Goal: Information Seeking & Learning: Learn about a topic

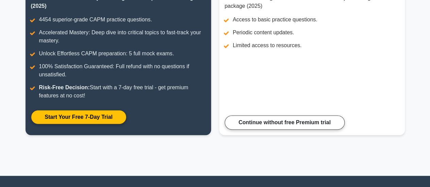
scroll to position [131, 0]
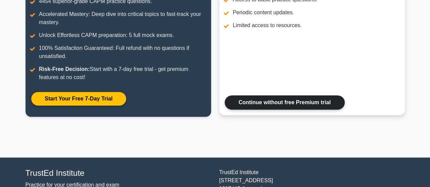
click at [285, 108] on link "Continue without free Premium trial" at bounding box center [284, 102] width 120 height 14
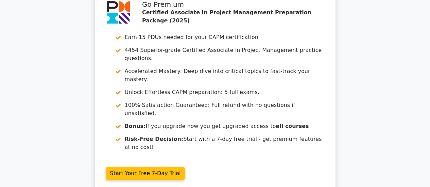
scroll to position [1115, 0]
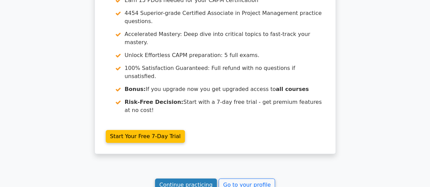
click at [202, 179] on link "Continue practicing" at bounding box center [186, 185] width 62 height 13
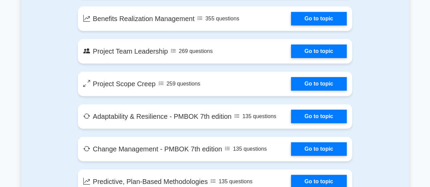
scroll to position [1327, 0]
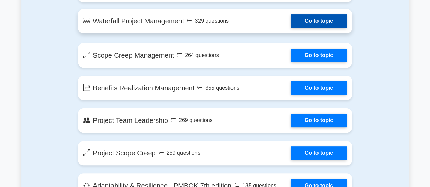
click at [308, 19] on link "Go to topic" at bounding box center [319, 21] width 56 height 14
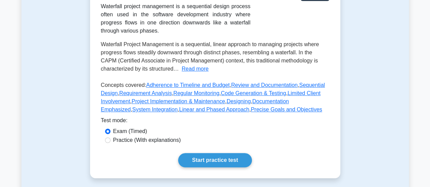
scroll to position [166, 0]
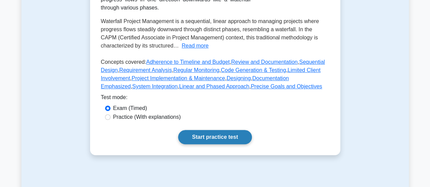
click at [205, 140] on link "Start practice test" at bounding box center [215, 137] width 74 height 14
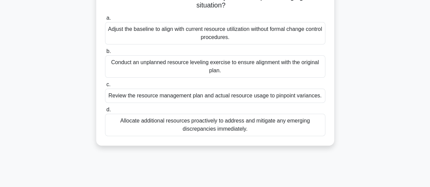
scroll to position [73, 0]
click at [243, 96] on div "Review the resource management plan and actual resource usage to pinpoint varia…" at bounding box center [215, 95] width 220 height 14
click at [105, 87] on input "c. Review the resource management plan and actual resource usage to pinpoint va…" at bounding box center [105, 84] width 0 height 4
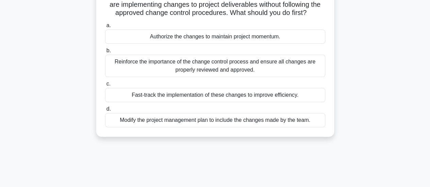
scroll to position [59, 0]
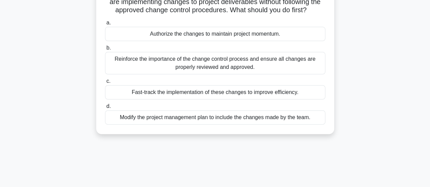
click at [221, 57] on div "Reinforce the importance of the change control process and ensure all changes a…" at bounding box center [215, 63] width 220 height 22
click at [105, 50] on input "b. Reinforce the importance of the change control process and ensure all change…" at bounding box center [105, 48] width 0 height 4
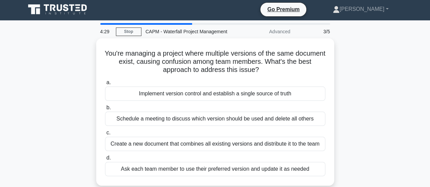
scroll to position [0, 0]
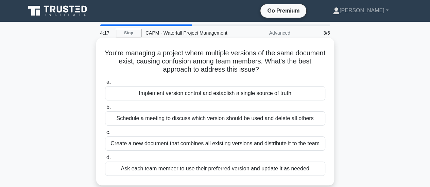
click at [250, 96] on div "Implement version control and establish a single source of truth" at bounding box center [215, 93] width 220 height 14
click at [105, 85] on input "a. Implement version control and establish a single source of truth" at bounding box center [105, 82] width 0 height 4
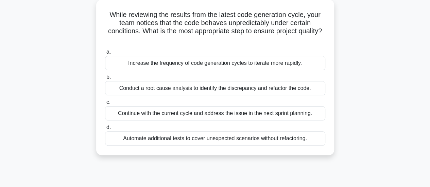
scroll to position [43, 0]
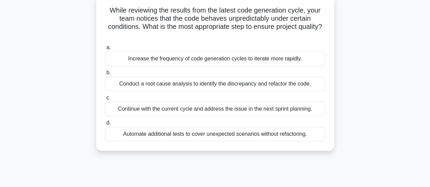
click at [269, 83] on div "Conduct a root cause analysis to identify the discrepancy and refactor the code." at bounding box center [215, 84] width 220 height 14
click at [105, 75] on input "b. Conduct a root cause analysis to identify the discrepancy and refactor the c…" at bounding box center [105, 73] width 0 height 4
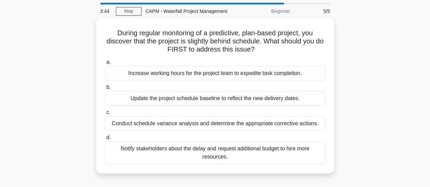
scroll to position [30, 0]
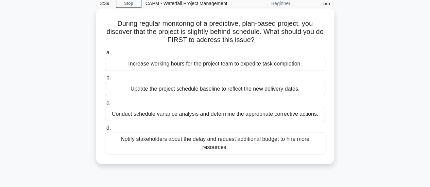
click at [288, 114] on div "Conduct schedule variance analysis and determine the appropriate corrective act…" at bounding box center [215, 114] width 220 height 14
click at [105, 105] on input "c. Conduct schedule variance analysis and determine the appropriate corrective …" at bounding box center [105, 103] width 0 height 4
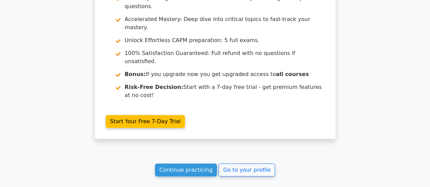
scroll to position [1149, 0]
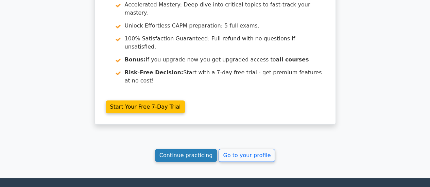
click at [183, 149] on link "Continue practicing" at bounding box center [186, 155] width 62 height 13
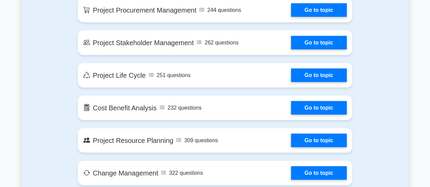
scroll to position [800, 0]
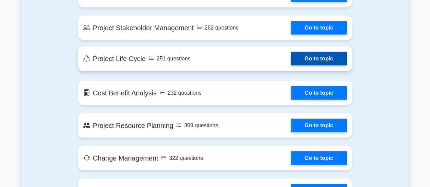
click at [324, 59] on link "Go to topic" at bounding box center [319, 59] width 56 height 14
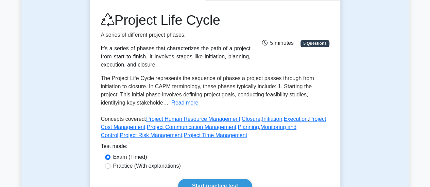
scroll to position [131, 0]
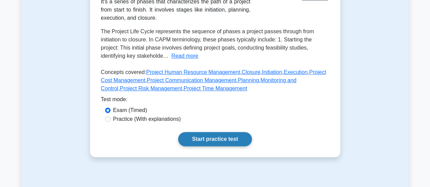
click at [223, 141] on link "Start practice test" at bounding box center [215, 139] width 74 height 14
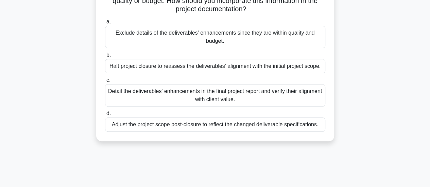
scroll to position [71, 0]
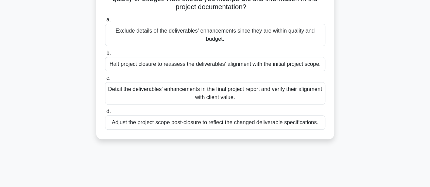
click at [229, 96] on div "Detail the deliverables' enhancements in the final project report and verify th…" at bounding box center [215, 93] width 220 height 22
click at [105, 80] on input "c. Detail the deliverables' enhancements in the final project report and verify…" at bounding box center [105, 78] width 0 height 4
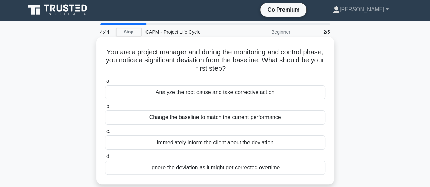
scroll to position [0, 0]
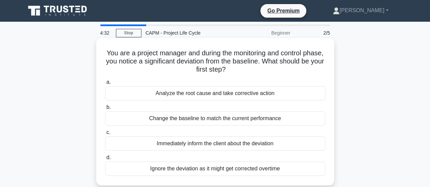
click at [265, 93] on div "Analyze the root cause and take corrective action" at bounding box center [215, 93] width 220 height 14
click at [105, 85] on input "a. Analyze the root cause and take corrective action" at bounding box center [105, 82] width 0 height 4
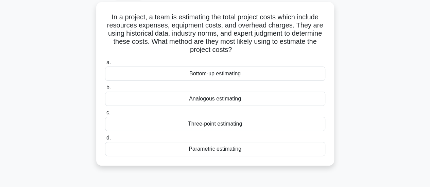
scroll to position [34, 0]
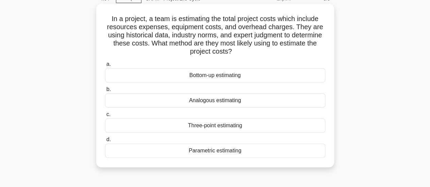
click at [218, 152] on div "Parametric estimating" at bounding box center [215, 151] width 220 height 14
click at [105, 142] on input "d. Parametric estimating" at bounding box center [105, 140] width 0 height 4
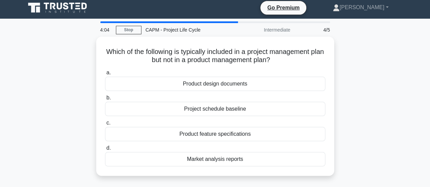
scroll to position [0, 0]
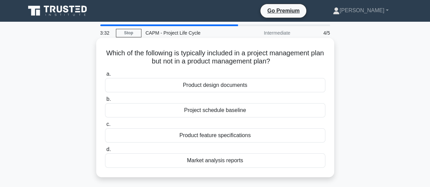
click at [274, 108] on div "Project schedule baseline" at bounding box center [215, 110] width 220 height 14
click at [105, 102] on input "b. Project schedule baseline" at bounding box center [105, 99] width 0 height 4
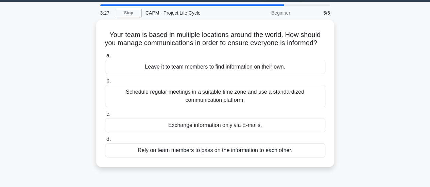
scroll to position [27, 0]
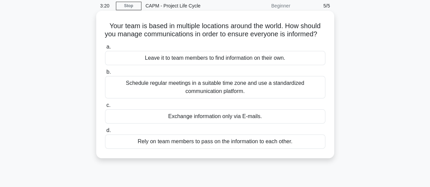
click at [216, 97] on div "Schedule regular meetings in a suitable time zone and use a standardized commun…" at bounding box center [215, 87] width 220 height 22
click at [105, 74] on input "b. Schedule regular meetings in a suitable time zone and use a standardized com…" at bounding box center [105, 72] width 0 height 4
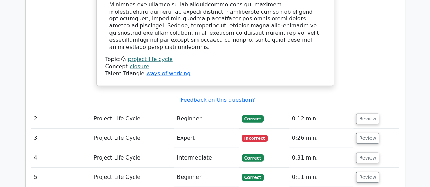
scroll to position [839, 0]
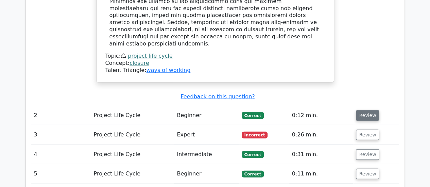
click at [370, 110] on button "Review" at bounding box center [367, 115] width 23 height 11
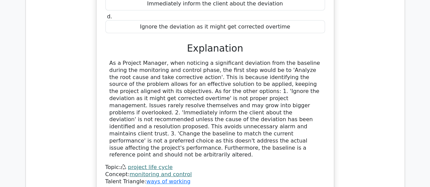
scroll to position [1076, 0]
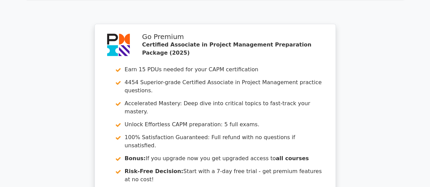
scroll to position [1669, 0]
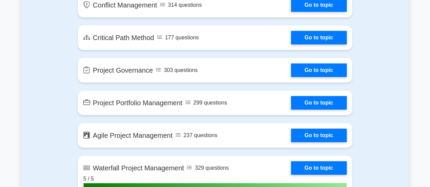
scroll to position [1193, 0]
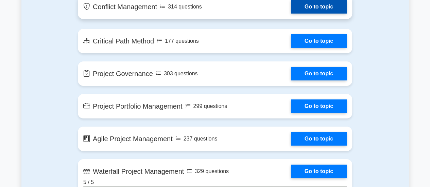
click at [311, 6] on link "Go to topic" at bounding box center [319, 7] width 56 height 14
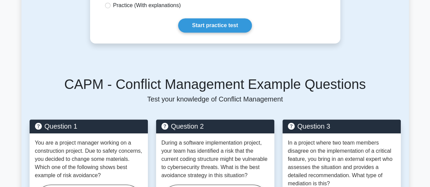
scroll to position [251, 0]
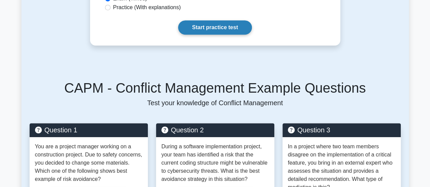
click at [230, 35] on link "Start practice test" at bounding box center [215, 27] width 74 height 14
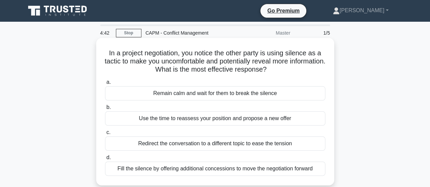
click at [192, 171] on div "Fill the silence by offering additional concessions to move the negotiation for…" at bounding box center [215, 169] width 220 height 14
click at [105, 160] on input "d. Fill the silence by offering additional concessions to move the negotiation …" at bounding box center [105, 158] width 0 height 4
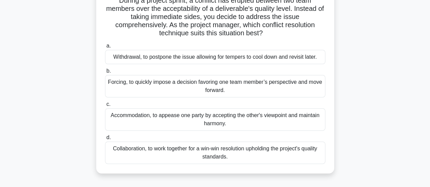
scroll to position [55, 0]
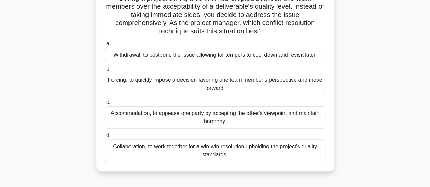
click at [221, 151] on div "Collaboration, to work together for a win-win resolution upholding the project'…" at bounding box center [215, 151] width 220 height 22
click at [105, 138] on input "d. Collaboration, to work together for a win-win resolution upholding the proje…" at bounding box center [105, 135] width 0 height 4
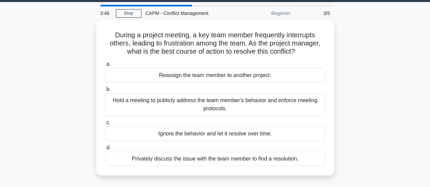
scroll to position [24, 0]
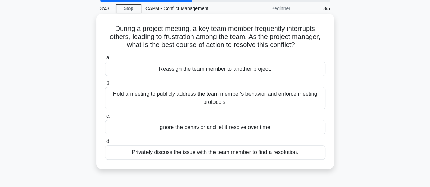
click at [253, 107] on div "Hold a meeting to publicly address the team member's behavior and enforce meeti…" at bounding box center [215, 98] width 220 height 22
click at [105, 85] on input "b. Hold a meeting to publicly address the team member's behavior and enforce me…" at bounding box center [105, 83] width 0 height 4
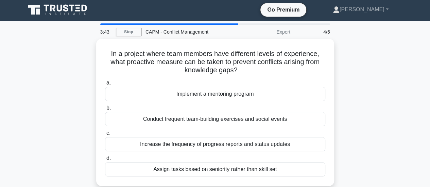
scroll to position [0, 0]
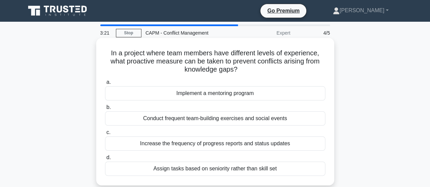
click at [253, 116] on div "Conduct frequent team-building exercises and social events" at bounding box center [215, 118] width 220 height 14
click at [105, 110] on input "b. Conduct frequent team-building exercises and social events" at bounding box center [105, 107] width 0 height 4
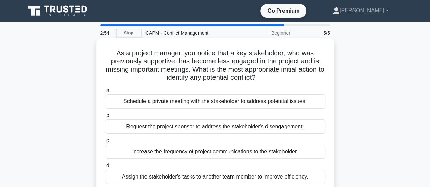
click at [227, 103] on div "Schedule a private meeting with the stakeholder to address potential issues." at bounding box center [215, 101] width 220 height 14
click at [105, 93] on input "a. Schedule a private meeting with the stakeholder to address potential issues." at bounding box center [105, 90] width 0 height 4
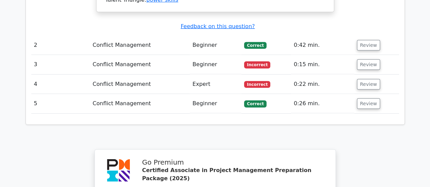
scroll to position [956, 0]
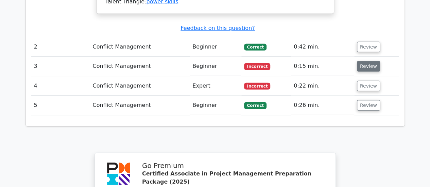
click at [362, 61] on button "Review" at bounding box center [368, 66] width 23 height 11
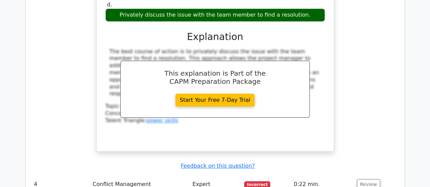
scroll to position [1199, 0]
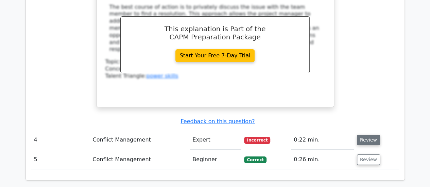
click at [370, 135] on button "Review" at bounding box center [368, 140] width 23 height 11
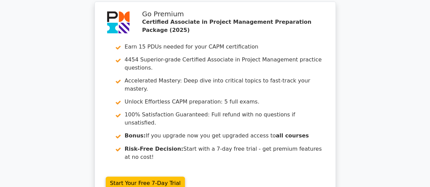
scroll to position [1847, 0]
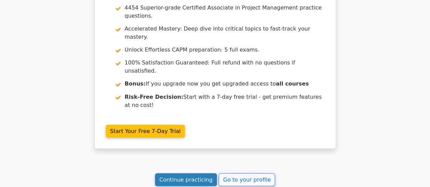
click at [195, 173] on link "Continue practicing" at bounding box center [186, 179] width 62 height 13
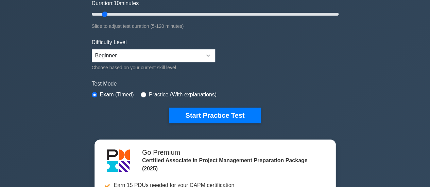
scroll to position [143, 0]
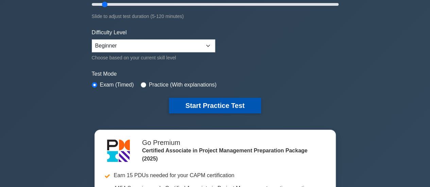
click at [221, 104] on button "Start Practice Test" at bounding box center [215, 106] width 92 height 16
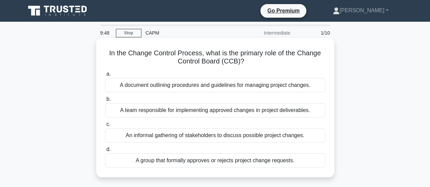
click at [250, 112] on div "A team responsible for implementing approved changes in project deliverables." at bounding box center [215, 110] width 220 height 14
click at [105, 102] on input "b. A team responsible for implementing approved changes in project deliverables." at bounding box center [105, 99] width 0 height 4
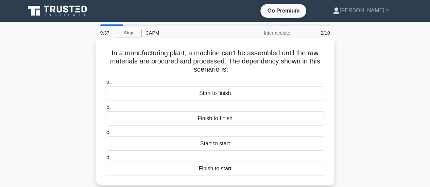
click at [236, 148] on div "Start to start" at bounding box center [215, 144] width 220 height 14
click at [105, 135] on input "c. Start to start" at bounding box center [105, 132] width 0 height 4
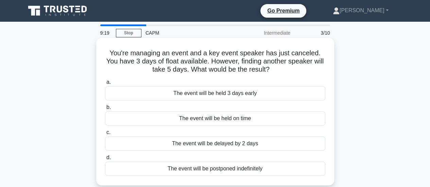
click at [246, 147] on div "The event will be delayed by 2 days" at bounding box center [215, 144] width 220 height 14
click at [105, 135] on input "c. The event will be delayed by 2 days" at bounding box center [105, 132] width 0 height 4
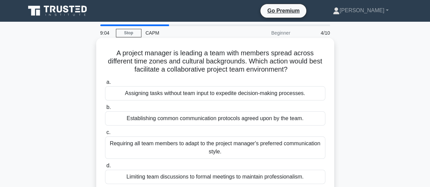
click at [198, 118] on div "Establishing common communication protocols agreed upon by the team." at bounding box center [215, 118] width 220 height 14
click at [105, 110] on input "b. Establishing common communication protocols agreed upon by the team." at bounding box center [105, 107] width 0 height 4
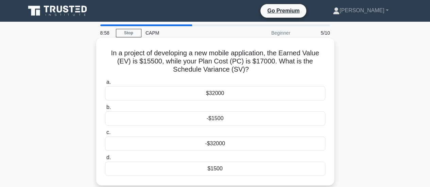
click at [237, 97] on div "$32000" at bounding box center [215, 93] width 220 height 14
click at [105, 85] on input "a. $32000" at bounding box center [105, 82] width 0 height 4
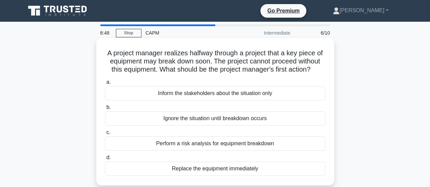
click at [269, 151] on div "Perform a risk analysis for equipment breakdown" at bounding box center [215, 144] width 220 height 14
click at [105, 135] on input "c. Perform a risk analysis for equipment breakdown" at bounding box center [105, 132] width 0 height 4
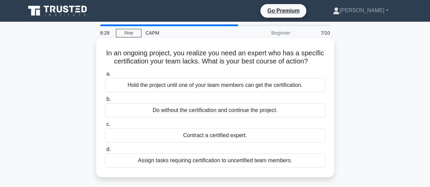
click at [262, 143] on div "Contract a certified expert." at bounding box center [215, 135] width 220 height 14
click at [105, 127] on input "c. Contract a certified expert." at bounding box center [105, 124] width 0 height 4
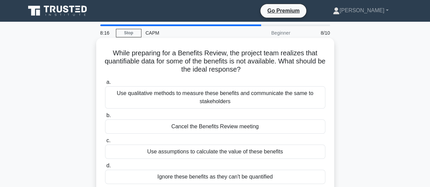
click at [222, 101] on div "Use qualitative methods to measure these benefits and communicate the same to s…" at bounding box center [215, 97] width 220 height 22
click at [105, 85] on input "a. Use qualitative methods to measure these benefits and communicate the same t…" at bounding box center [105, 82] width 0 height 4
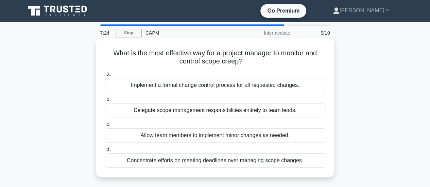
click at [214, 86] on div "Implement a formal change control process for all requested changes." at bounding box center [215, 85] width 220 height 14
click at [105, 76] on input "a. Implement a formal change control process for all requested changes." at bounding box center [105, 74] width 0 height 4
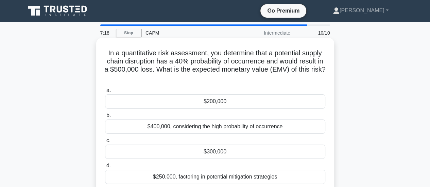
click at [206, 106] on div "$200,000" at bounding box center [215, 101] width 220 height 14
click at [105, 93] on input "a. $200,000" at bounding box center [105, 90] width 0 height 4
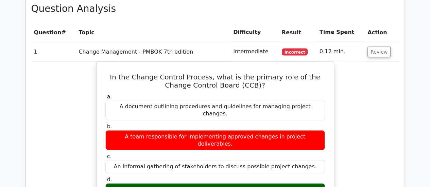
scroll to position [634, 0]
